Goal: Check status: Check status

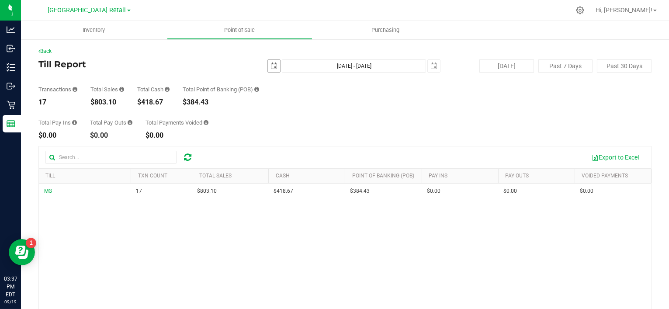
click at [271, 69] on span "select" at bounding box center [273, 65] width 7 height 7
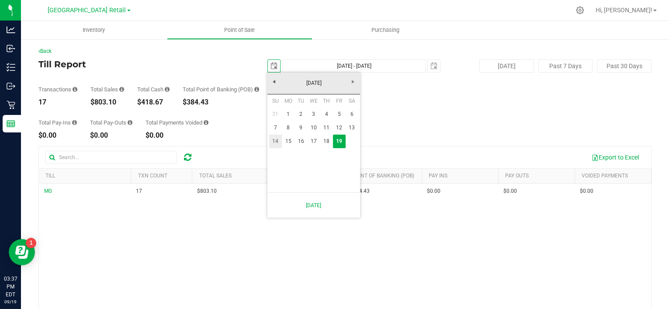
click at [275, 140] on link "14" at bounding box center [275, 142] width 13 height 14
type input "2025-09-14"
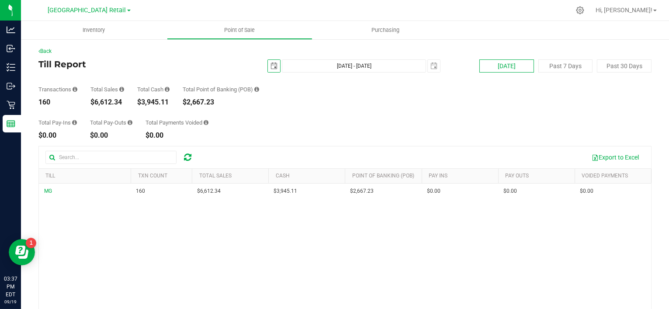
scroll to position [0, 0]
click at [505, 66] on button "[DATE]" at bounding box center [506, 65] width 55 height 13
type input "[DATE] - [DATE]"
